Goal: Information Seeking & Learning: Compare options

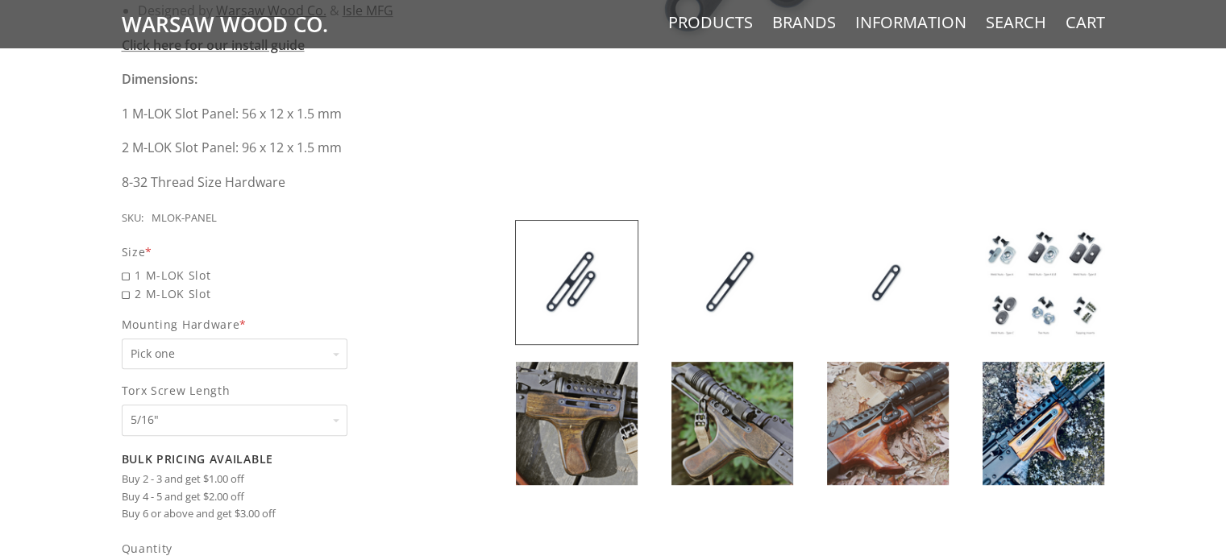
scroll to position [725, 0]
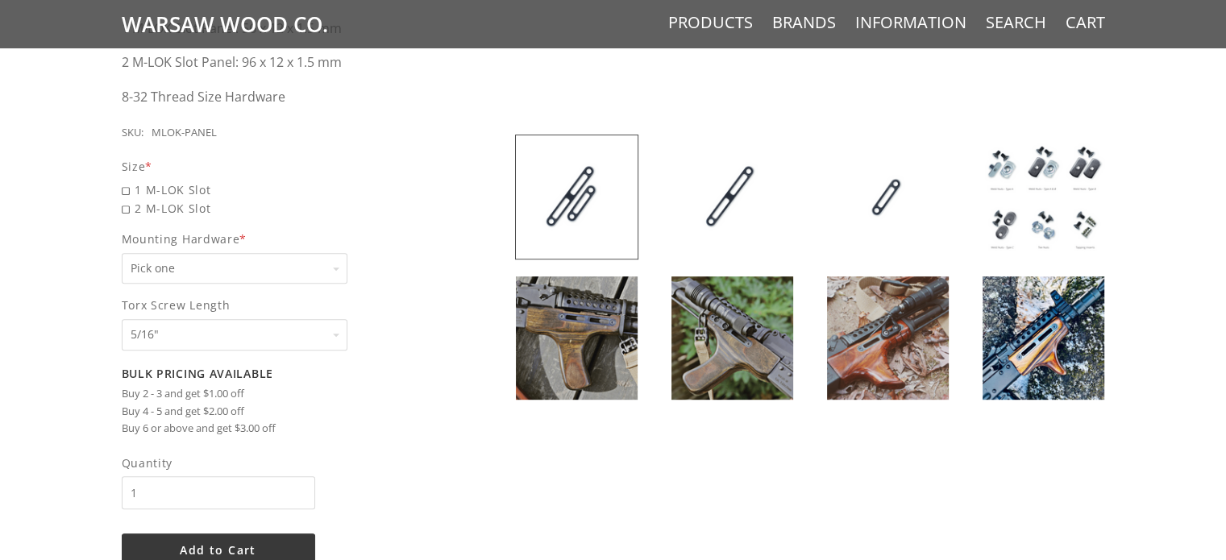
click at [605, 325] on img at bounding box center [577, 337] width 122 height 123
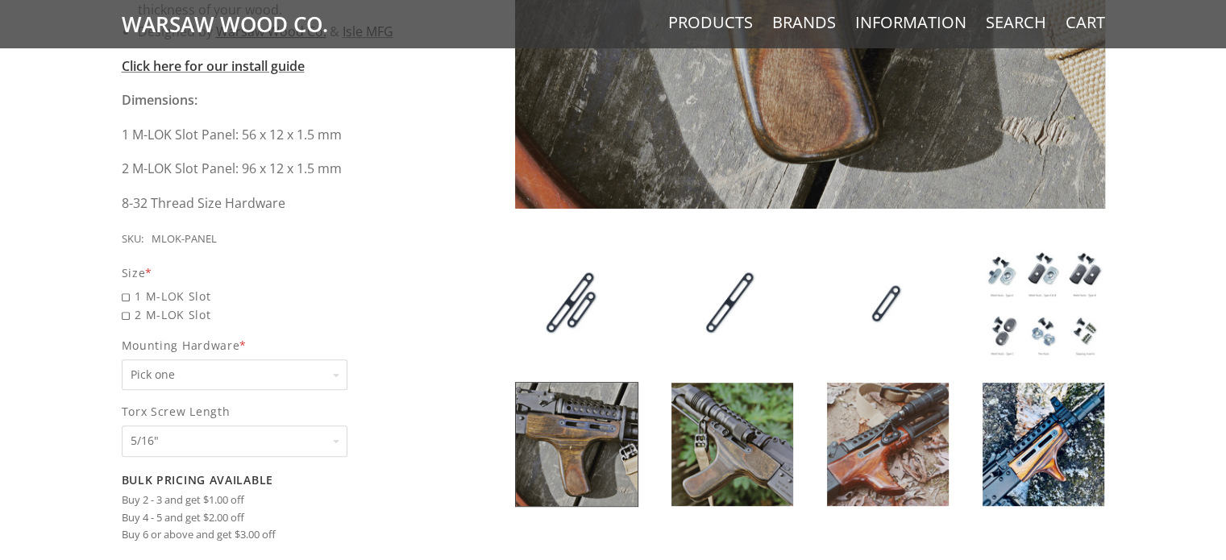
scroll to position [645, 0]
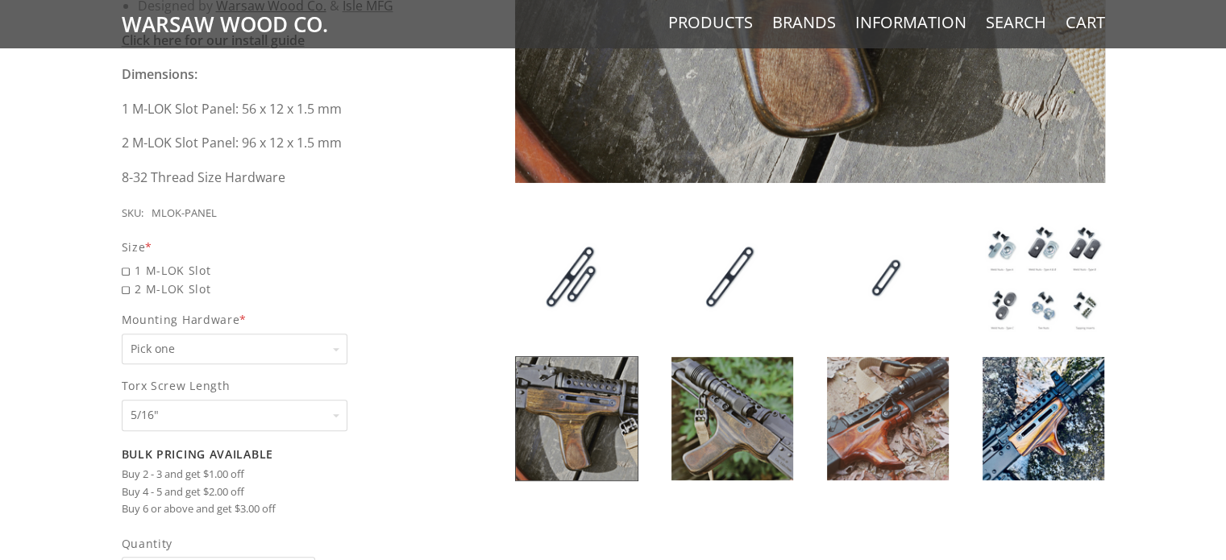
click at [724, 412] on img at bounding box center [732, 418] width 122 height 123
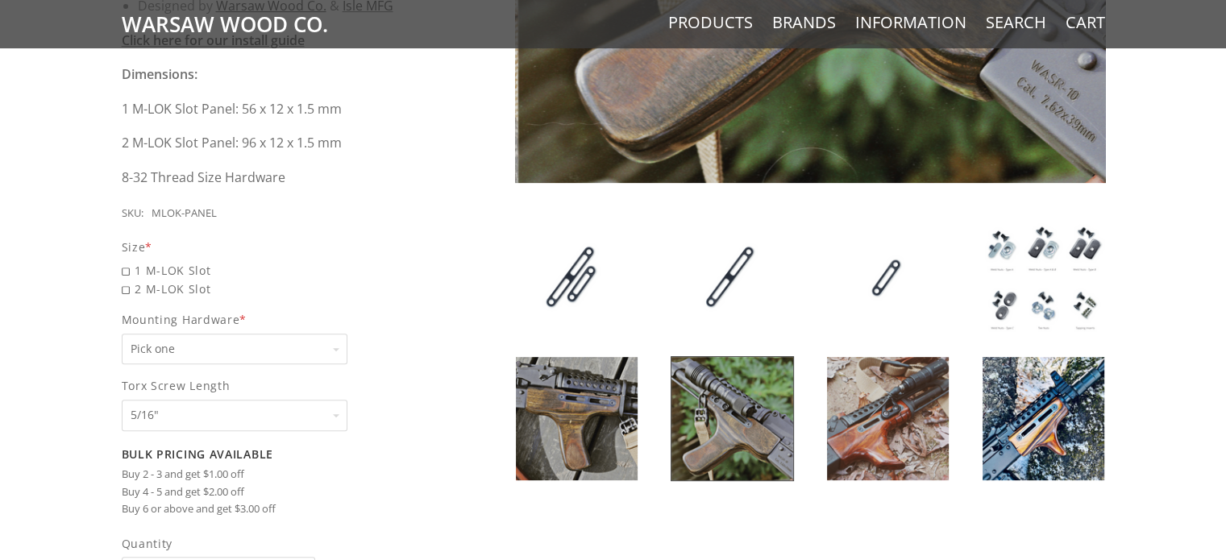
click at [870, 409] on img at bounding box center [888, 418] width 122 height 123
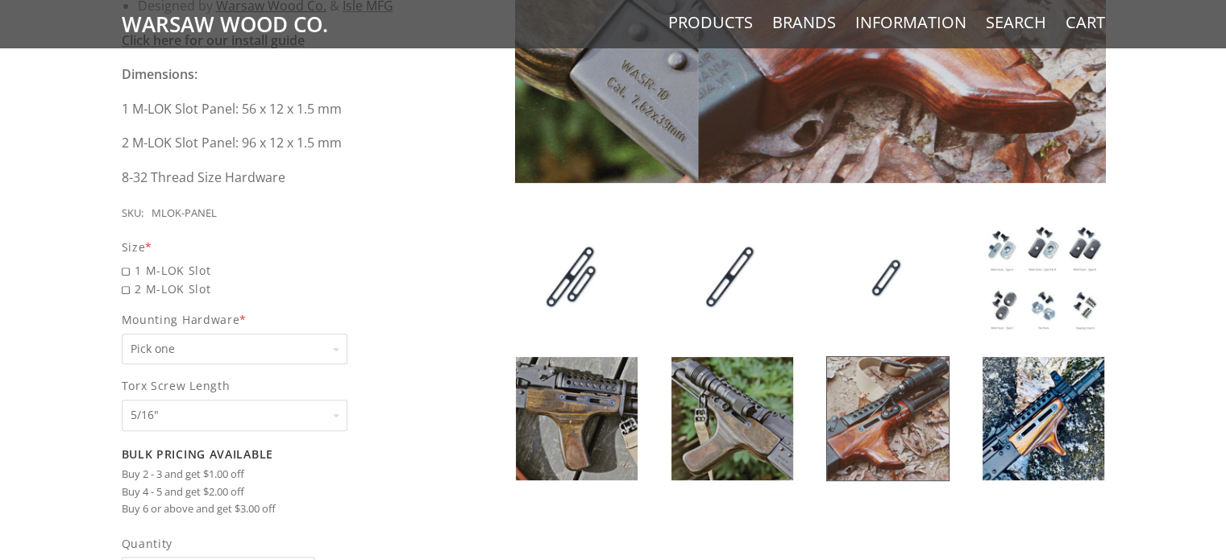
click at [1019, 409] on img at bounding box center [1043, 418] width 122 height 123
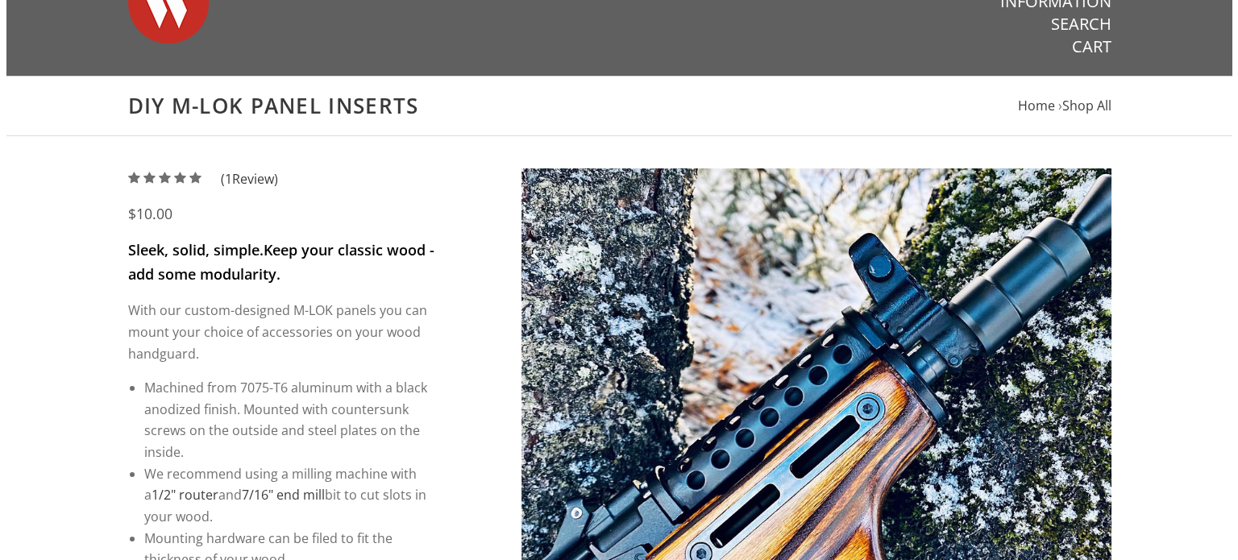
scroll to position [0, 0]
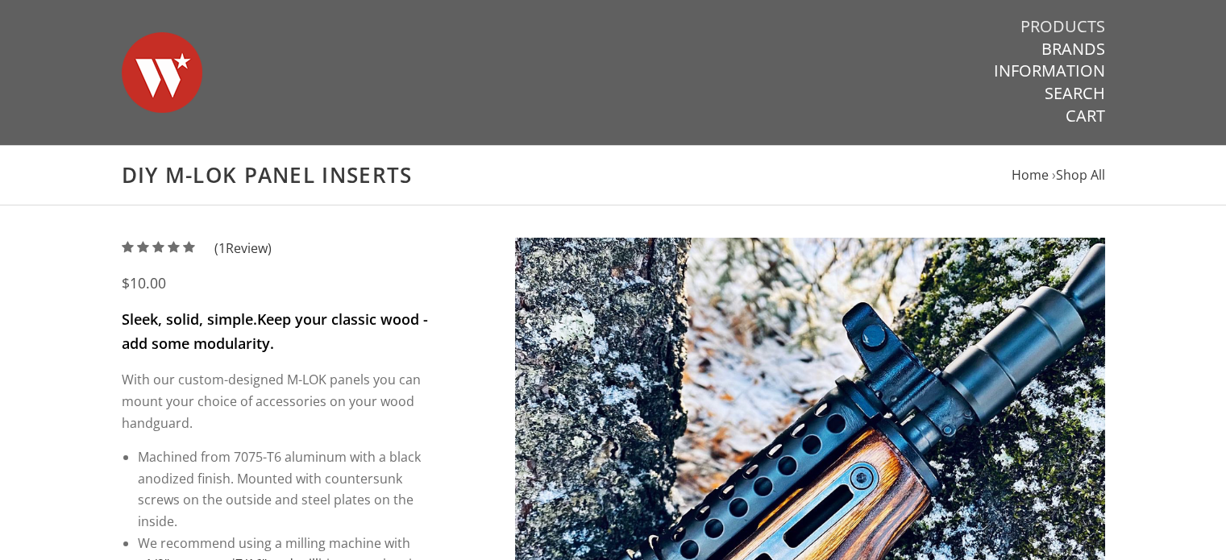
click at [1089, 25] on link "Products" at bounding box center [1062, 26] width 85 height 21
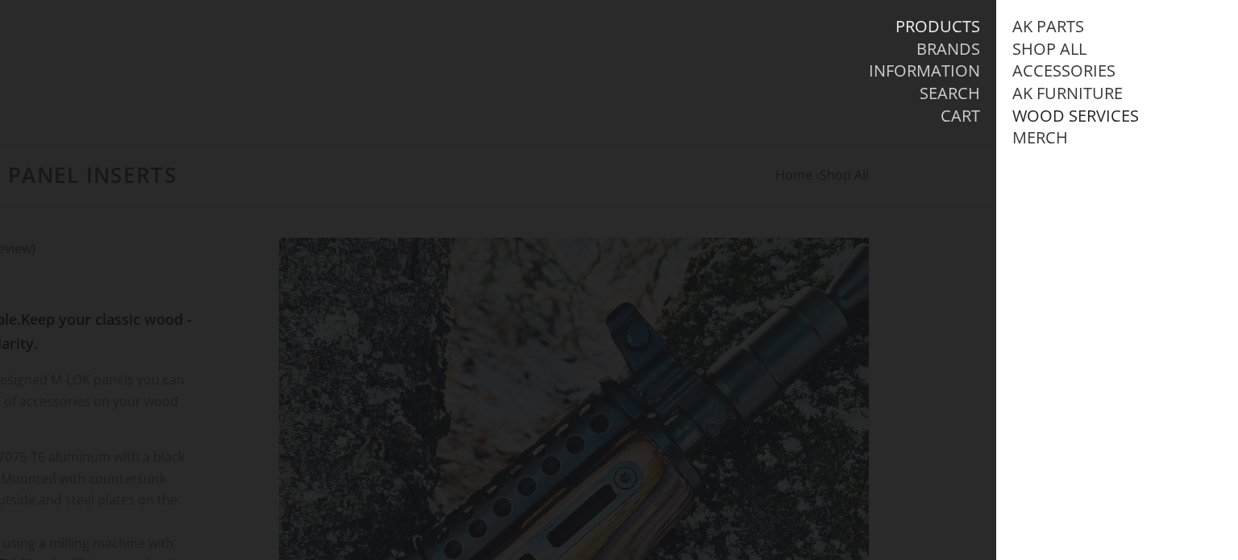
click at [1049, 118] on link "Wood Services" at bounding box center [1075, 116] width 127 height 21
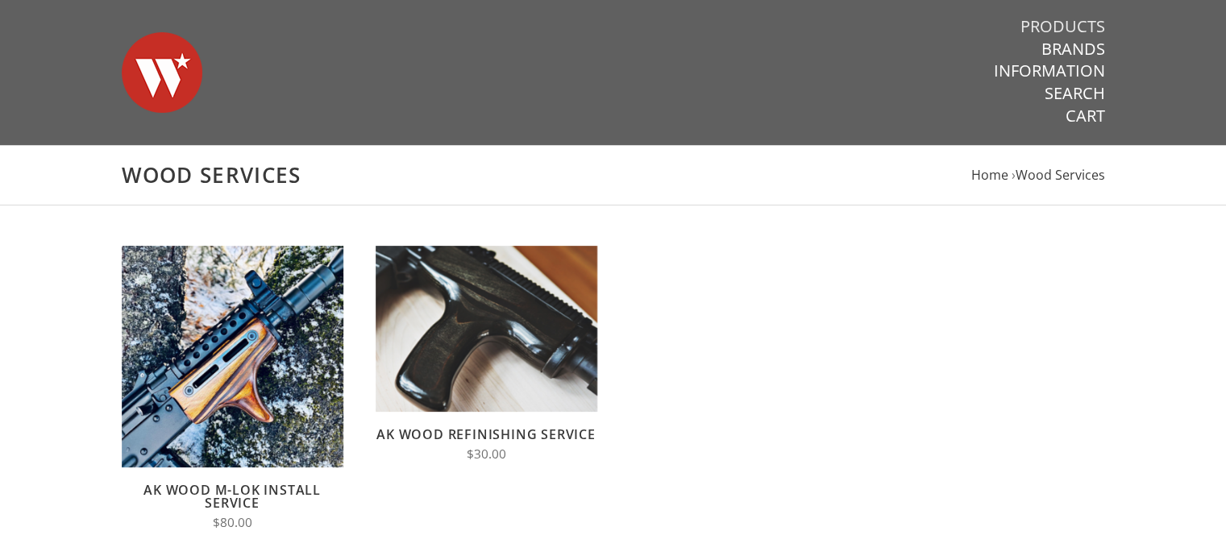
click at [1057, 23] on link "Products" at bounding box center [1062, 26] width 85 height 21
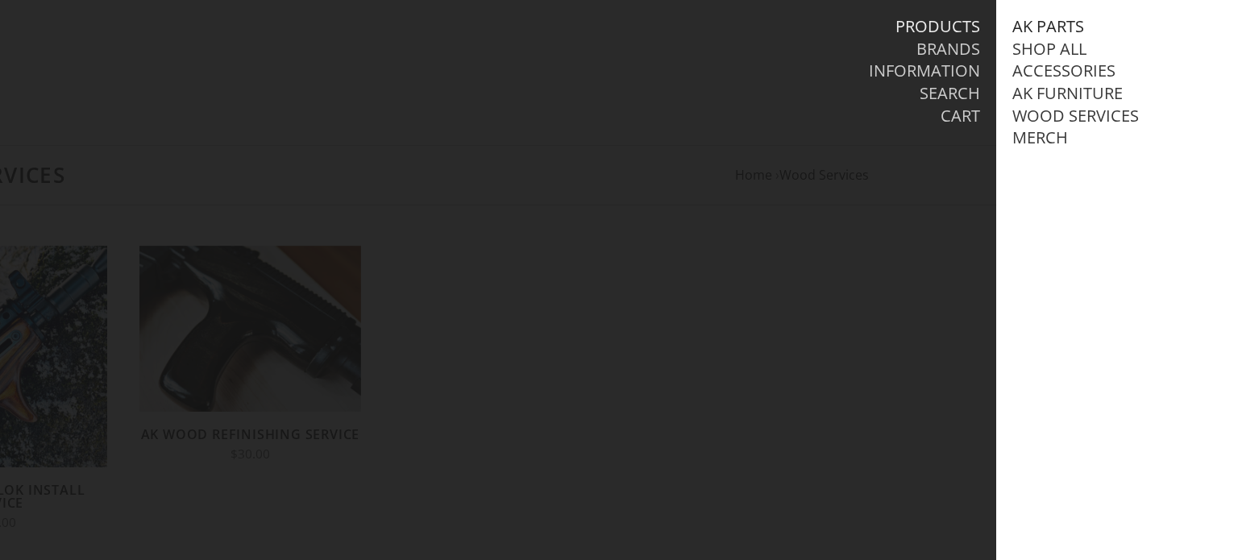
click at [1065, 29] on link "AK Parts" at bounding box center [1048, 26] width 72 height 21
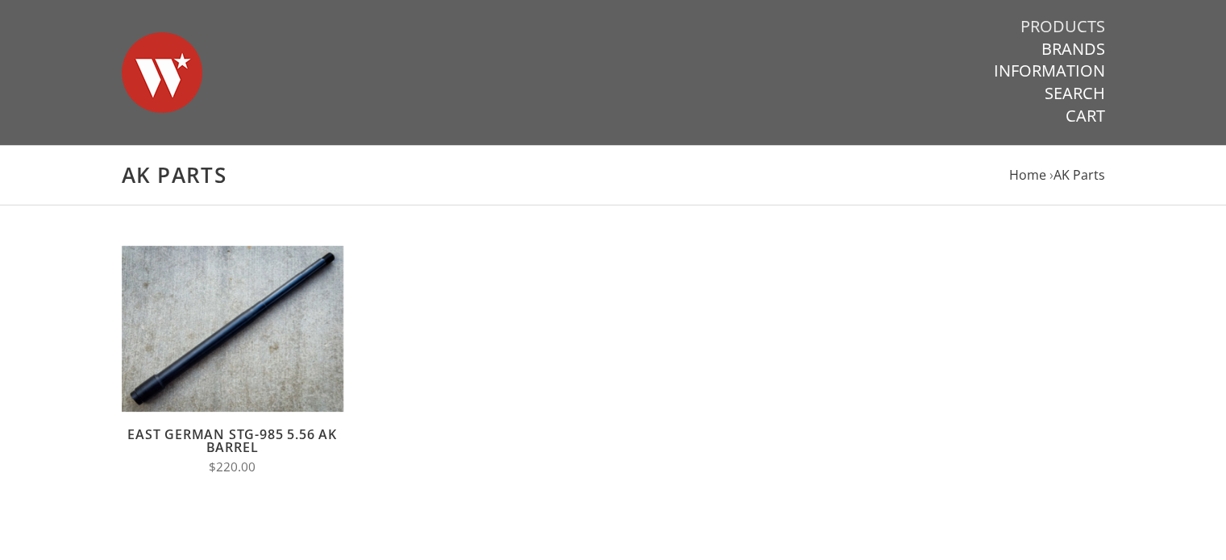
click at [1056, 28] on link "Products" at bounding box center [1062, 26] width 85 height 21
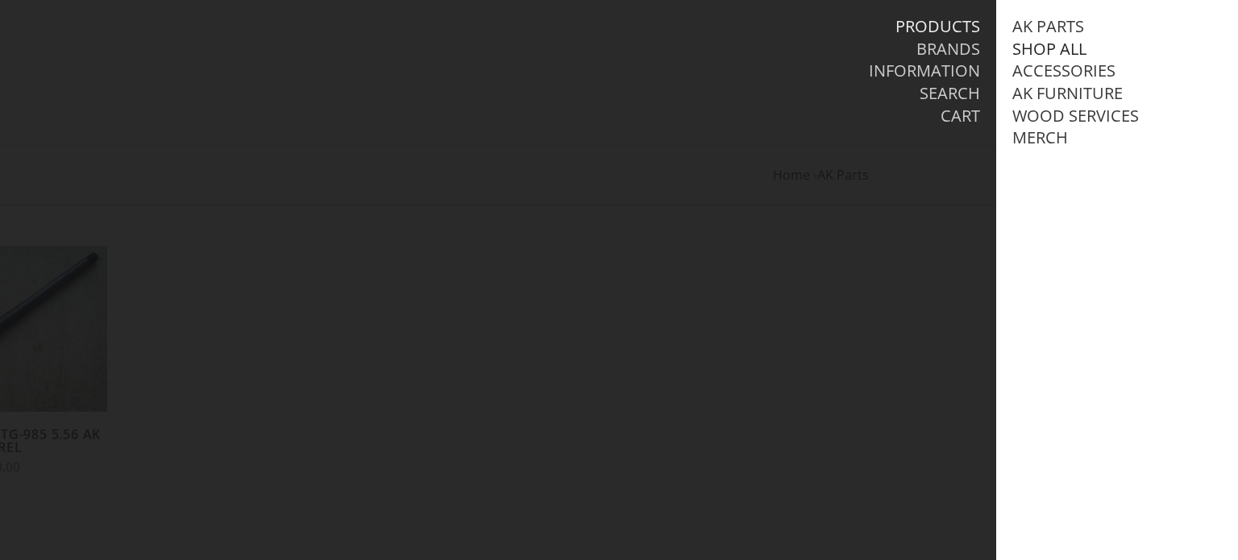
click at [1042, 44] on link "Shop All" at bounding box center [1049, 49] width 74 height 21
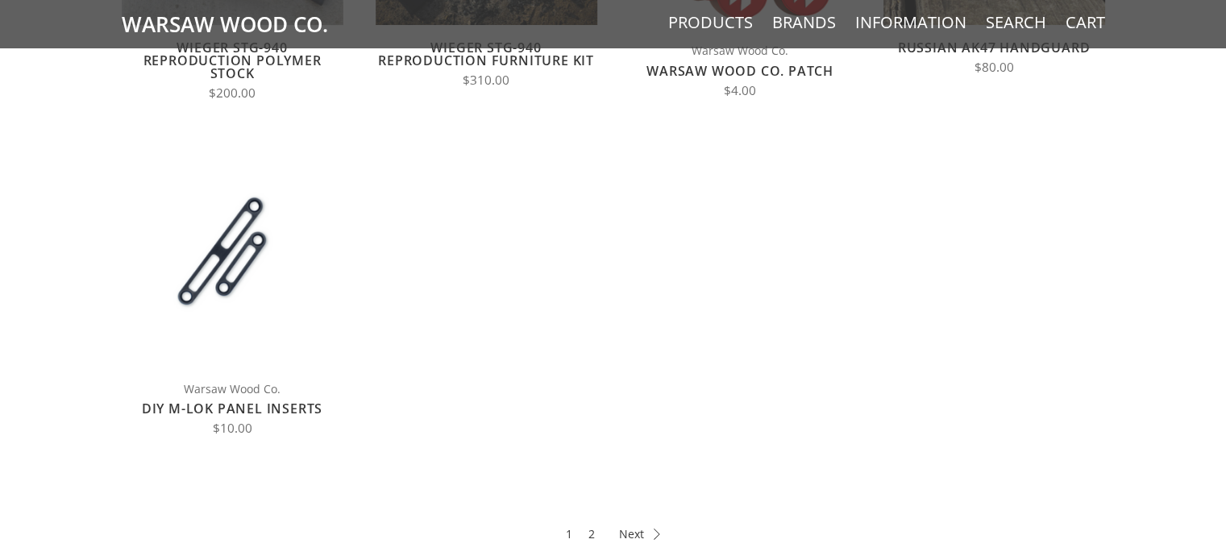
scroll to position [806, 0]
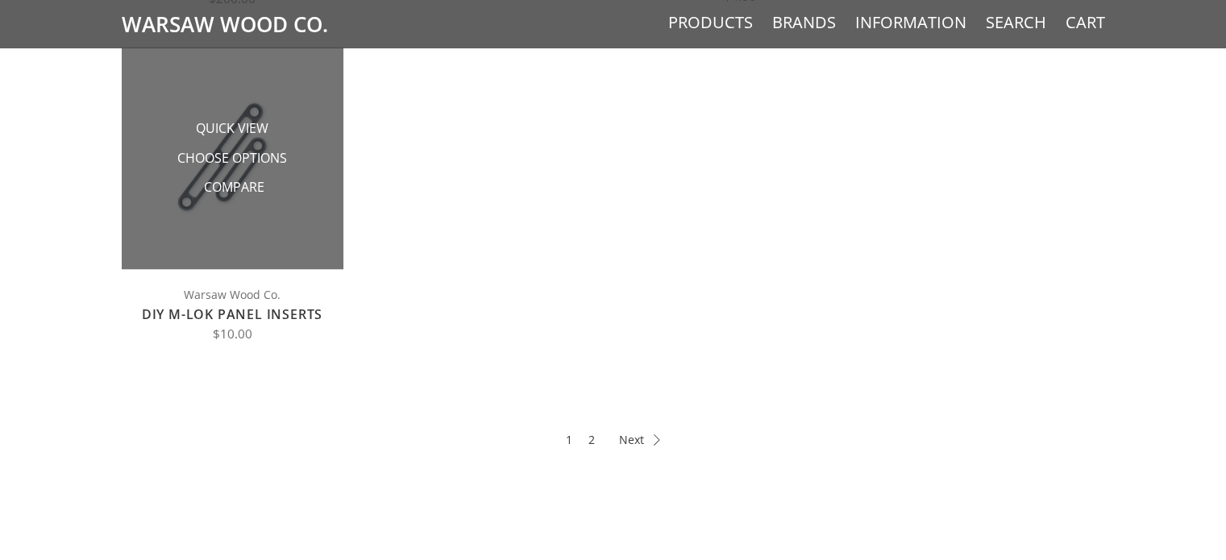
click at [275, 188] on li "Compare" at bounding box center [231, 188] width 161 height 30
click at [251, 158] on span "Choose Options" at bounding box center [232, 159] width 110 height 20
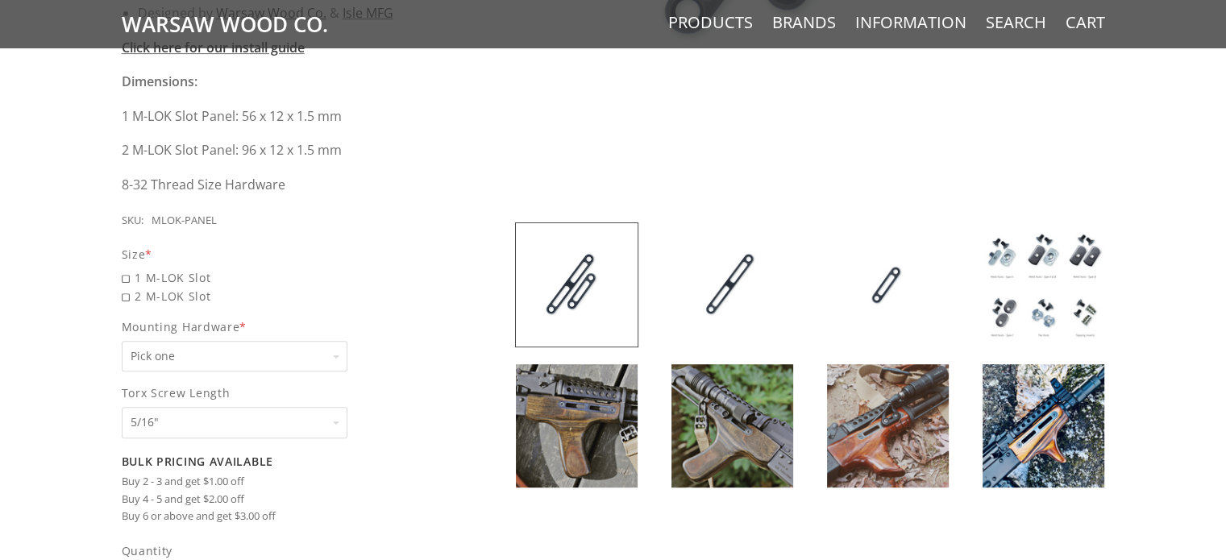
scroll to position [645, 0]
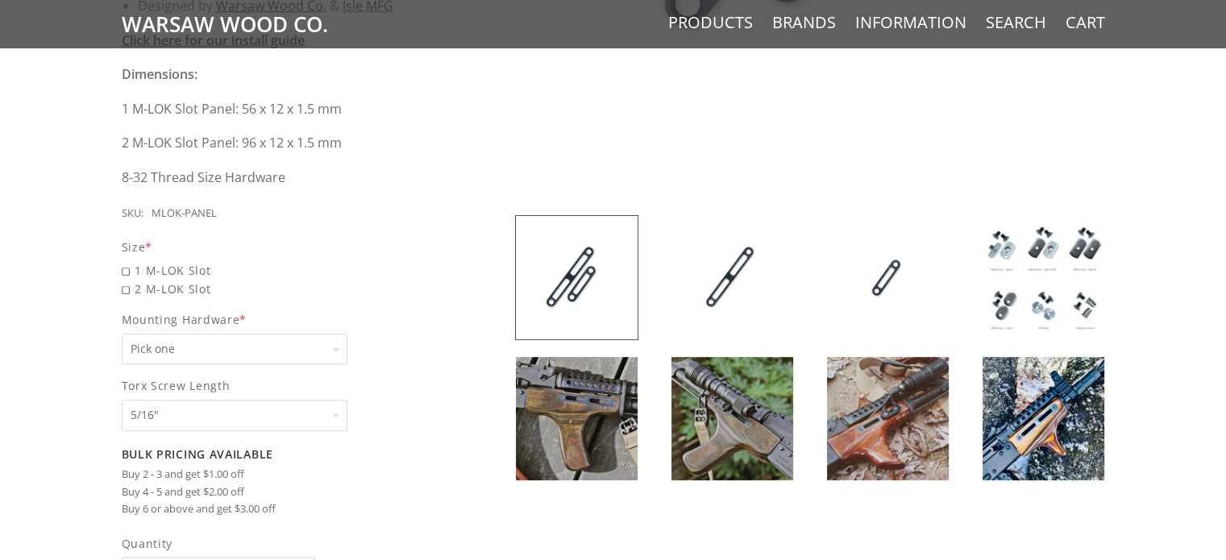
click at [745, 283] on img at bounding box center [732, 277] width 122 height 123
click at [1029, 264] on img at bounding box center [1043, 277] width 122 height 123
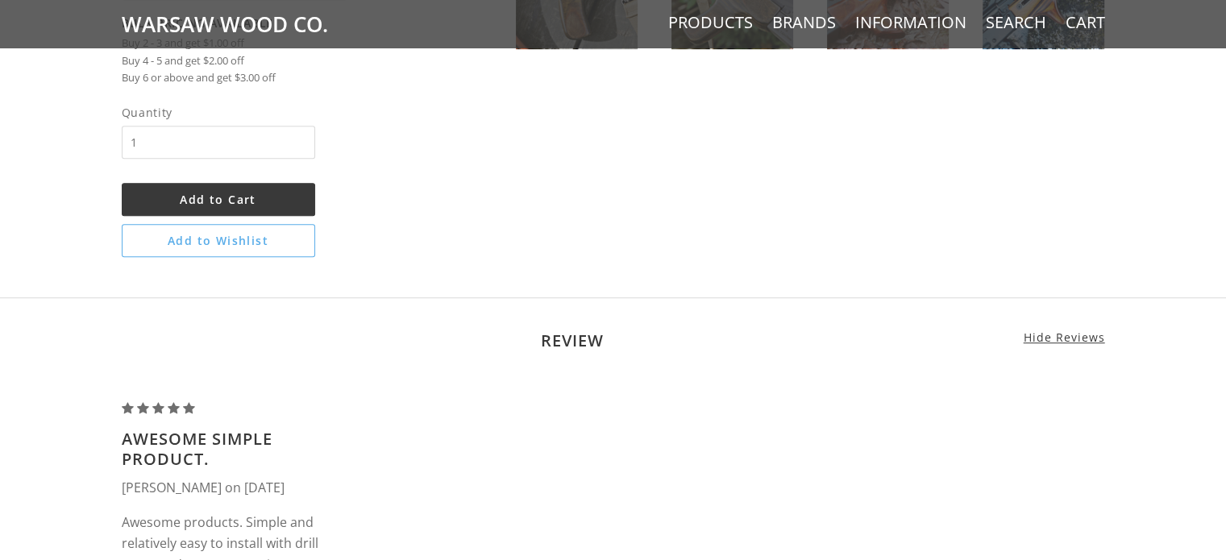
scroll to position [725, 0]
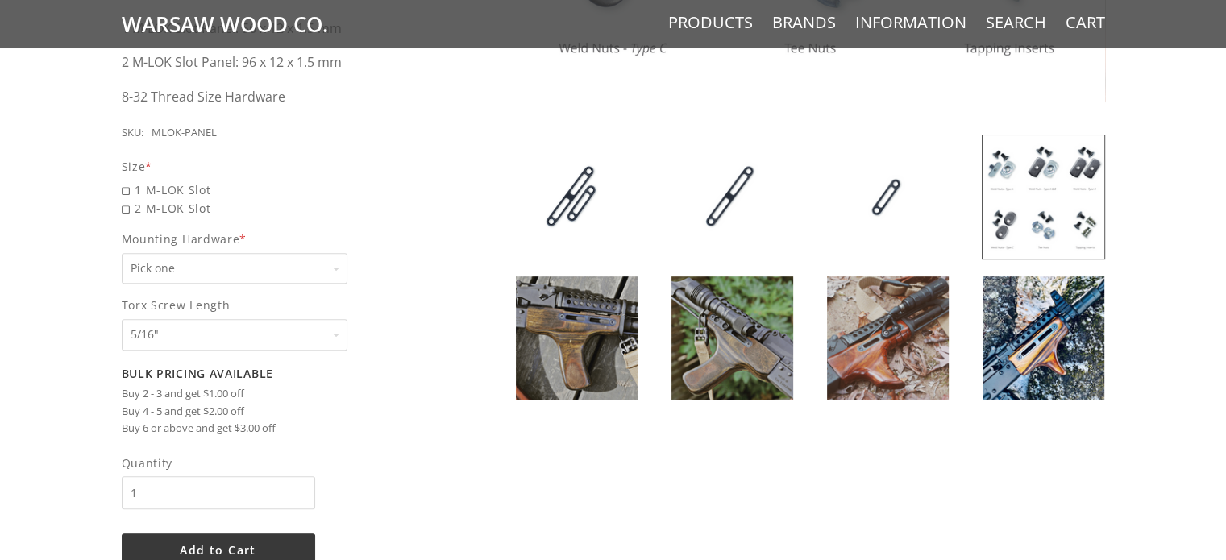
click at [193, 268] on select "Pick one None Weld Nuts - Type A & Torx Screws +$1 Weld Nuts - Type A + B & Tor…" at bounding box center [235, 268] width 226 height 31
click at [484, 369] on div "5 / 5 ( 1 Review) $10.00 Sleek, solid, simple. Keep your classic wood - add som…" at bounding box center [613, 64] width 1015 height 1104
click at [240, 344] on select "Pick one 5/16" 3/8" 1/2" 5/8" None" at bounding box center [235, 334] width 226 height 31
click at [443, 323] on div "5 / 5 ( 1 Review) $10.00 Sleek, solid, simple. Keep your classic wood - add som…" at bounding box center [613, 64] width 1015 height 1104
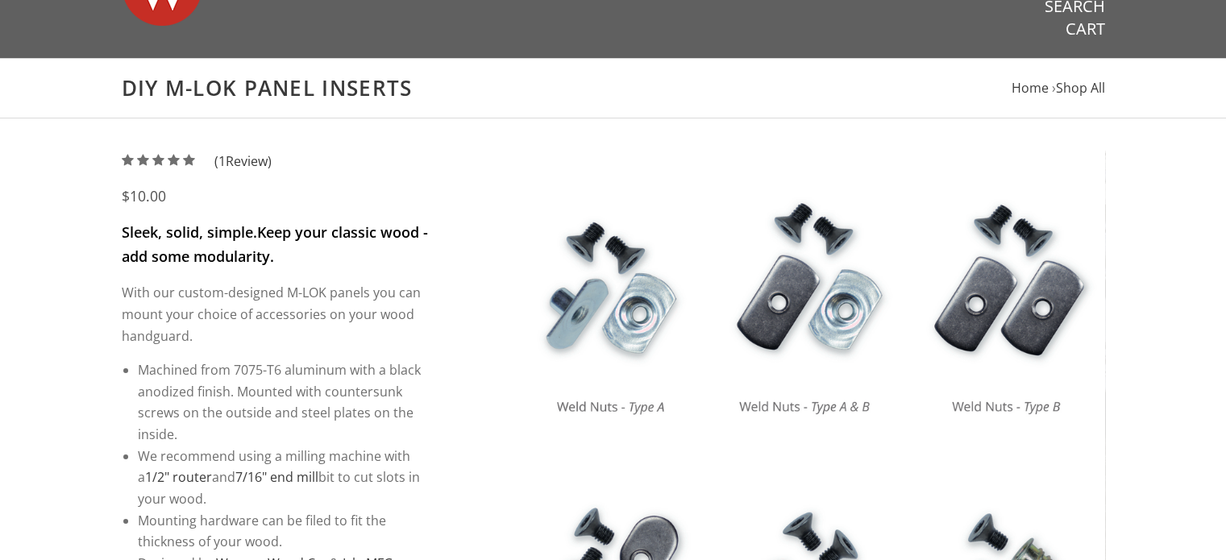
scroll to position [0, 0]
